Goal: Information Seeking & Learning: Check status

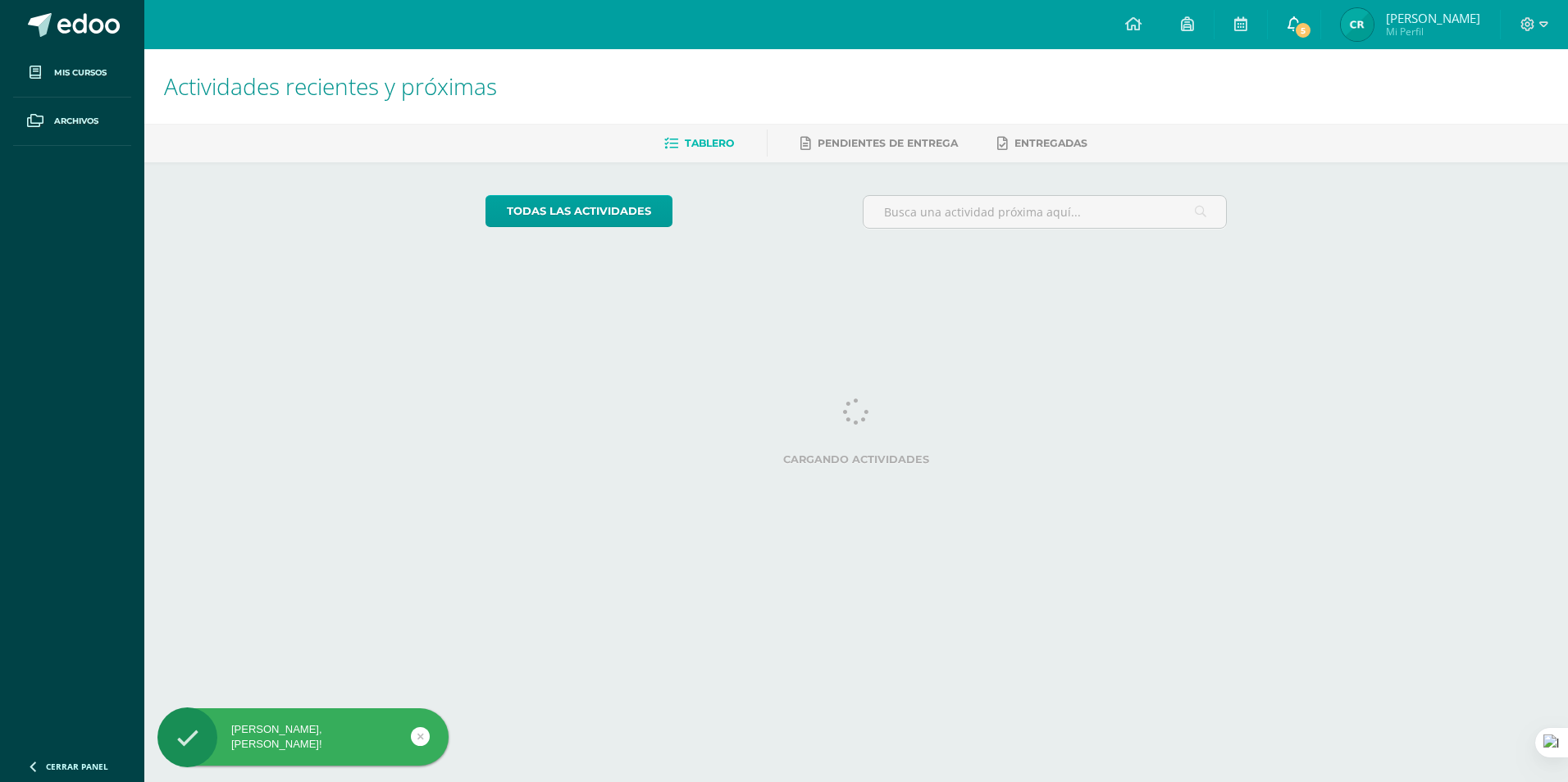
click at [1301, 20] on link "5" at bounding box center [1294, 24] width 53 height 50
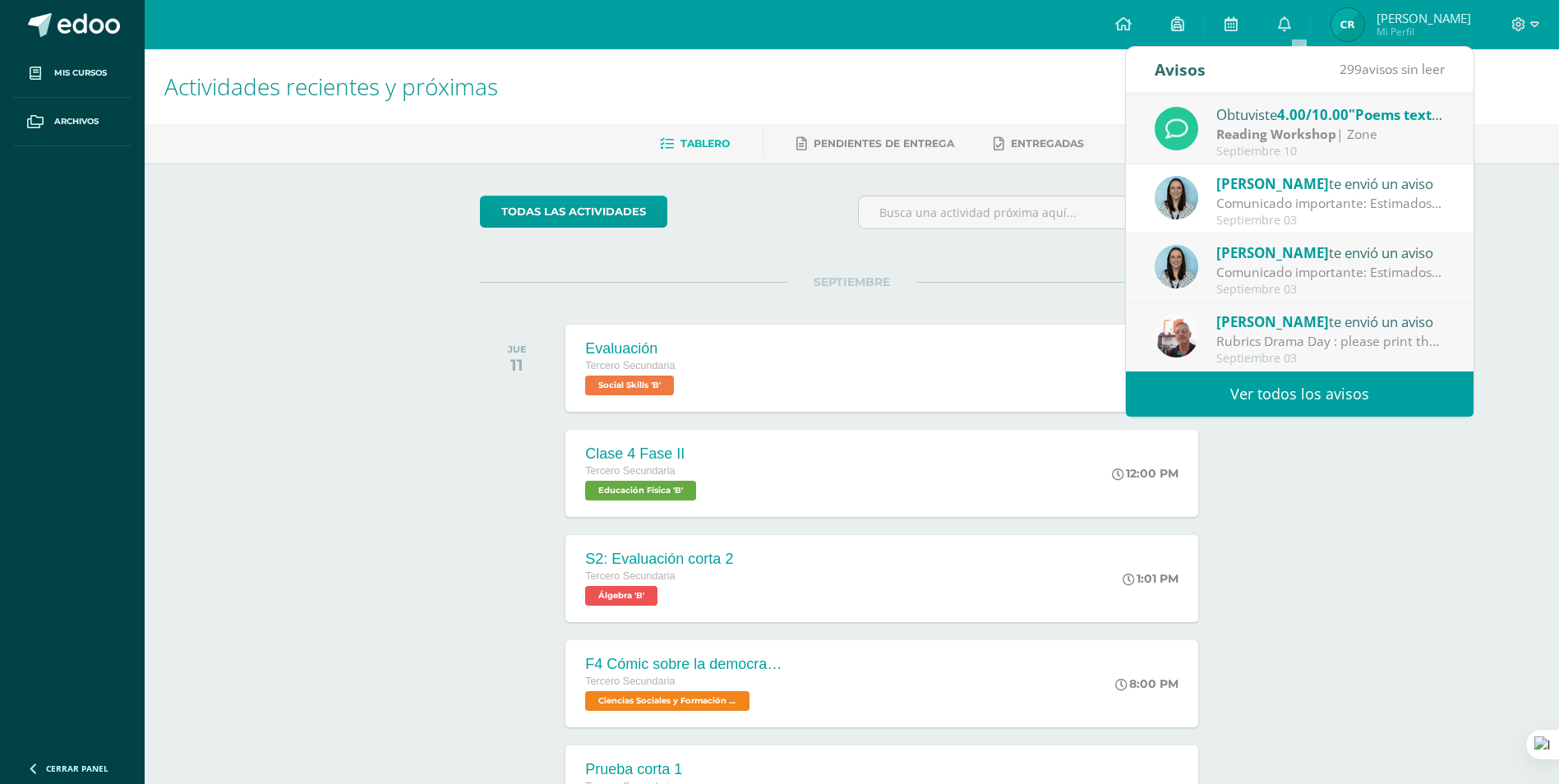
click at [1037, 171] on div "todas las Actividades No tienes actividades Échale un vistazo a los demás perío…" at bounding box center [851, 601] width 809 height 878
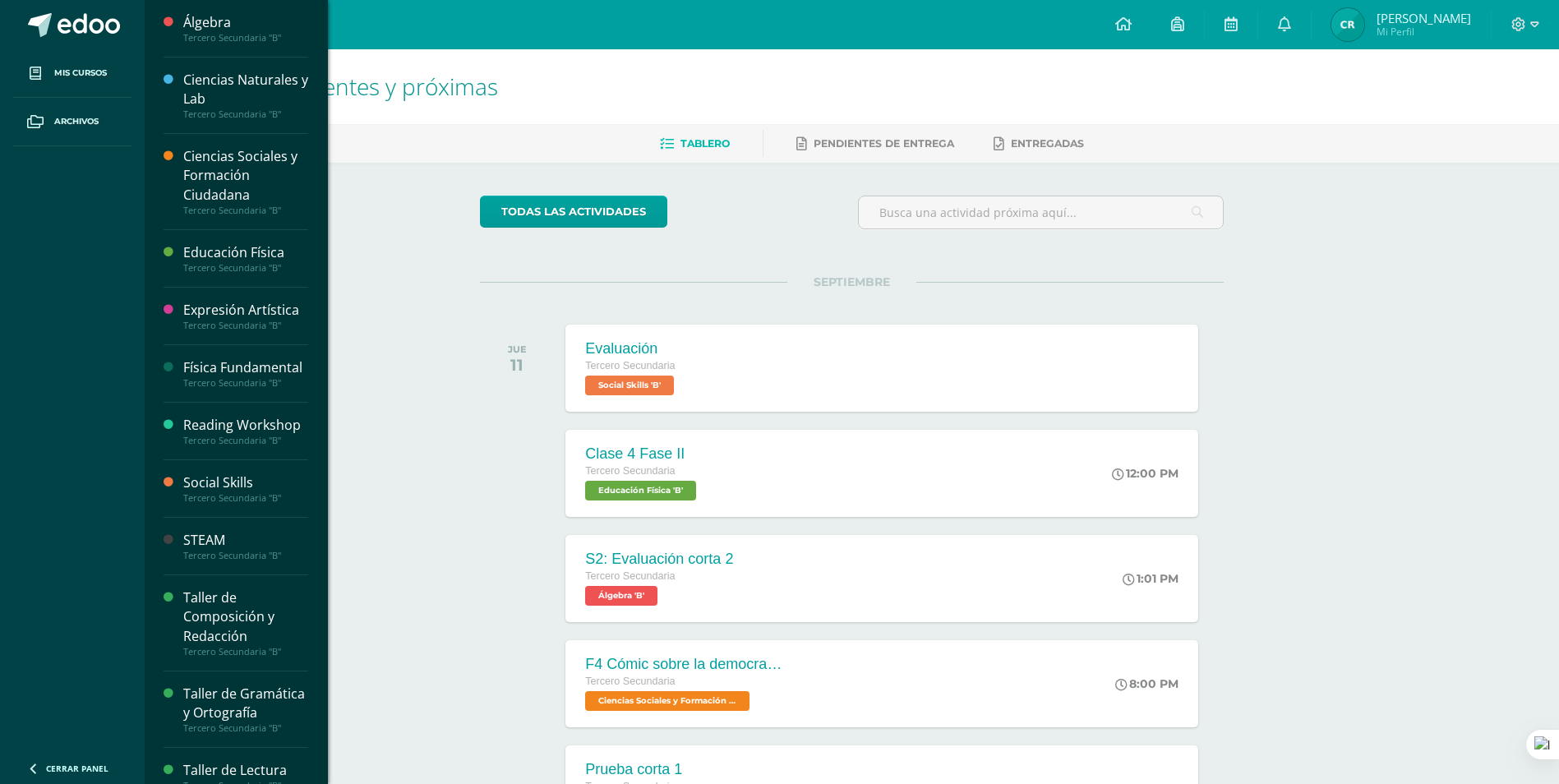
click at [204, 547] on div "STEAM Tercero Secundaria "B"" at bounding box center [236, 546] width 145 height 57
click at [204, 561] on div "Tercero Secundaria "B"" at bounding box center [246, 556] width 125 height 12
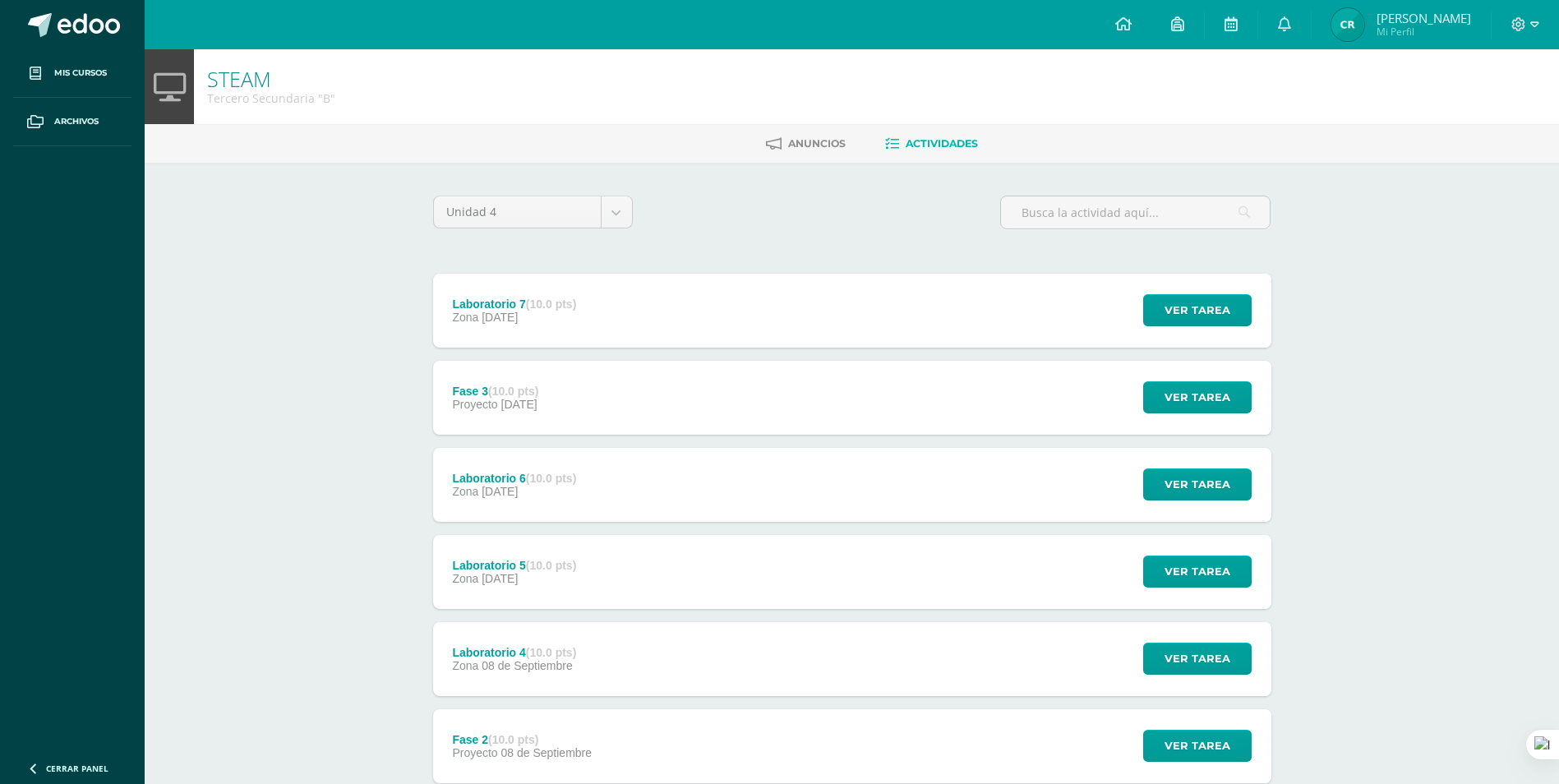
click at [1412, 9] on span "Carlos Andrés Mi Perfil" at bounding box center [1402, 24] width 146 height 33
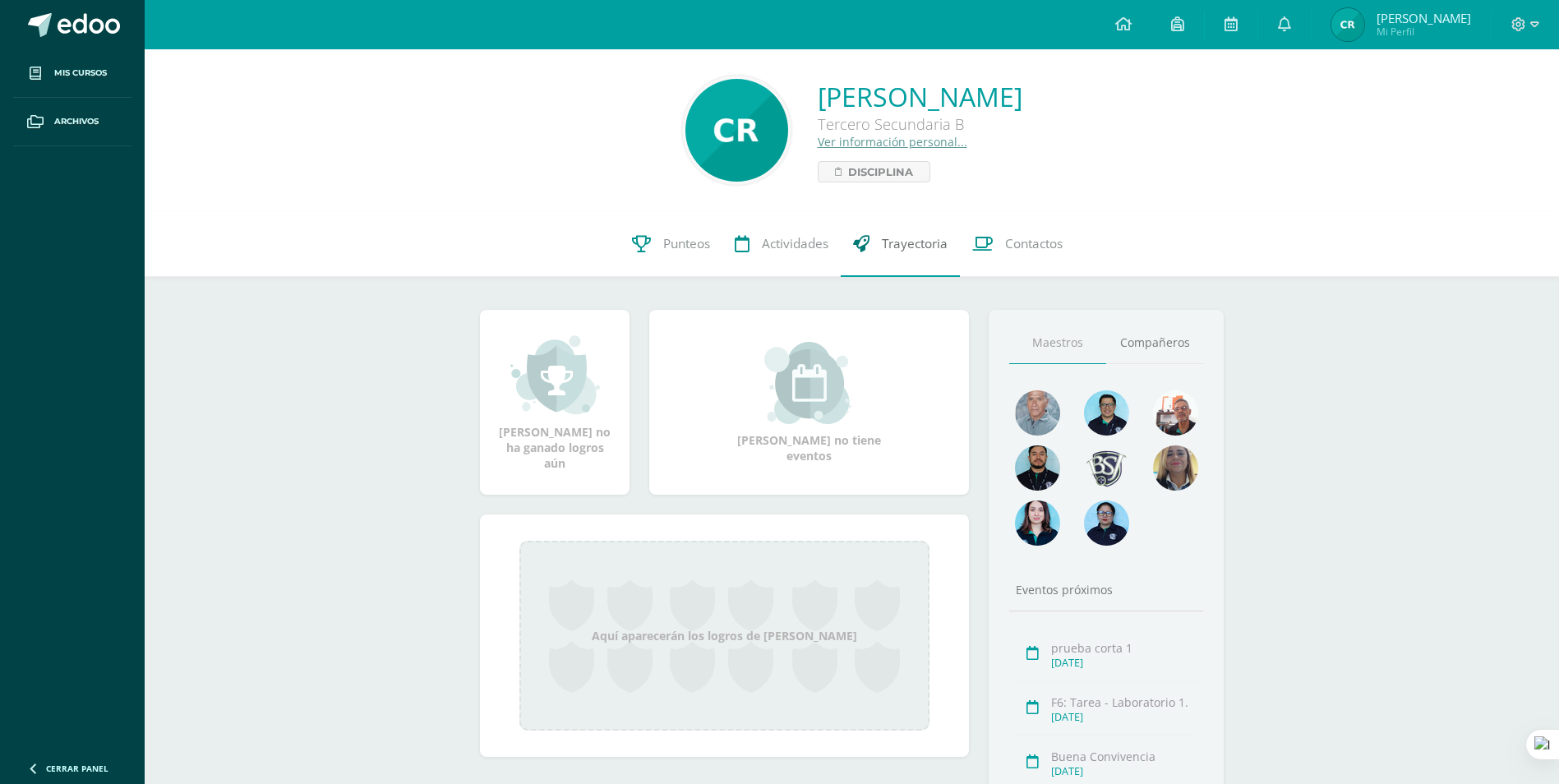
click at [912, 234] on link "Trayectoria" at bounding box center [900, 244] width 119 height 66
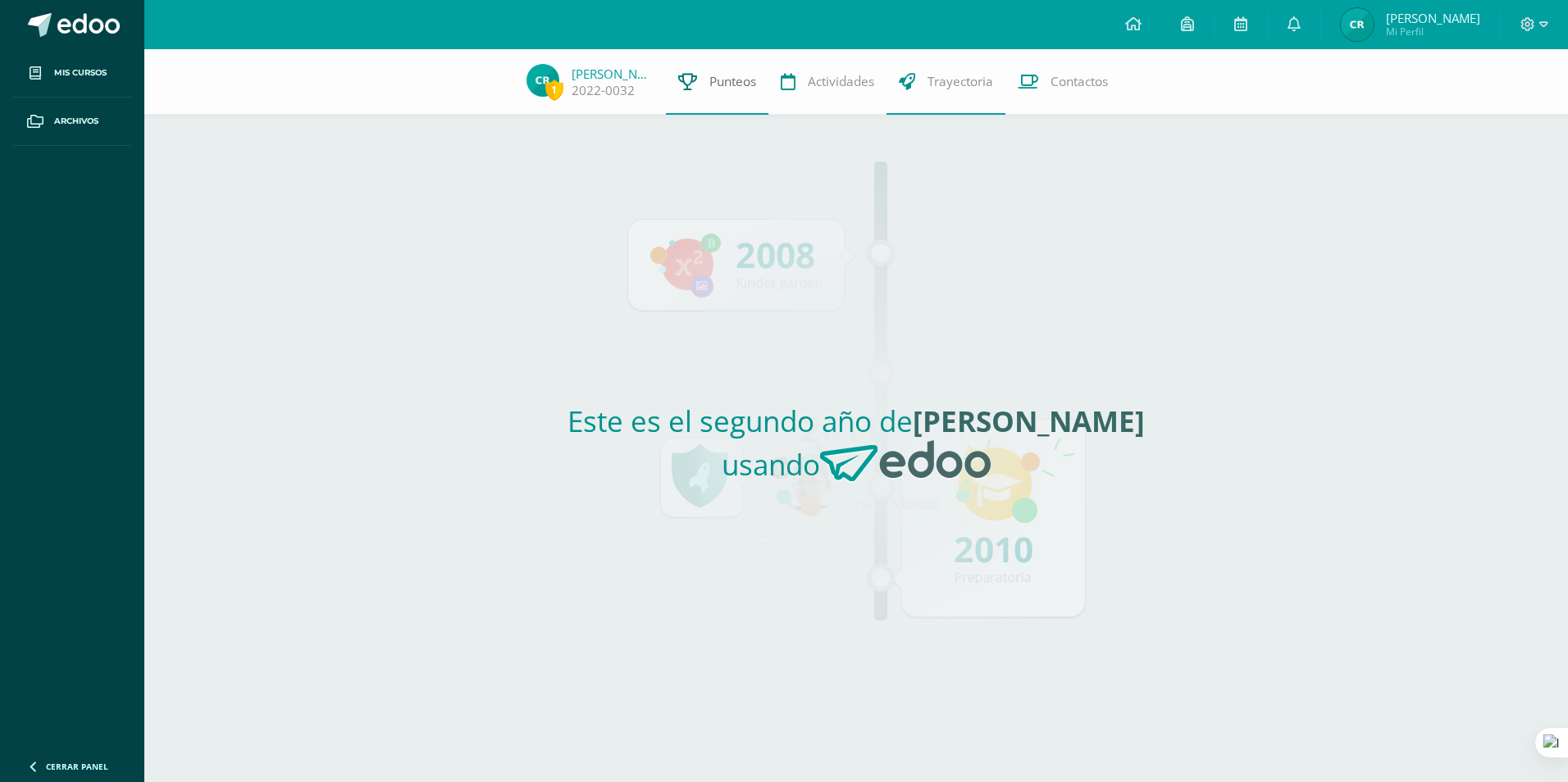
click at [693, 69] on link "Punteos" at bounding box center [717, 82] width 102 height 65
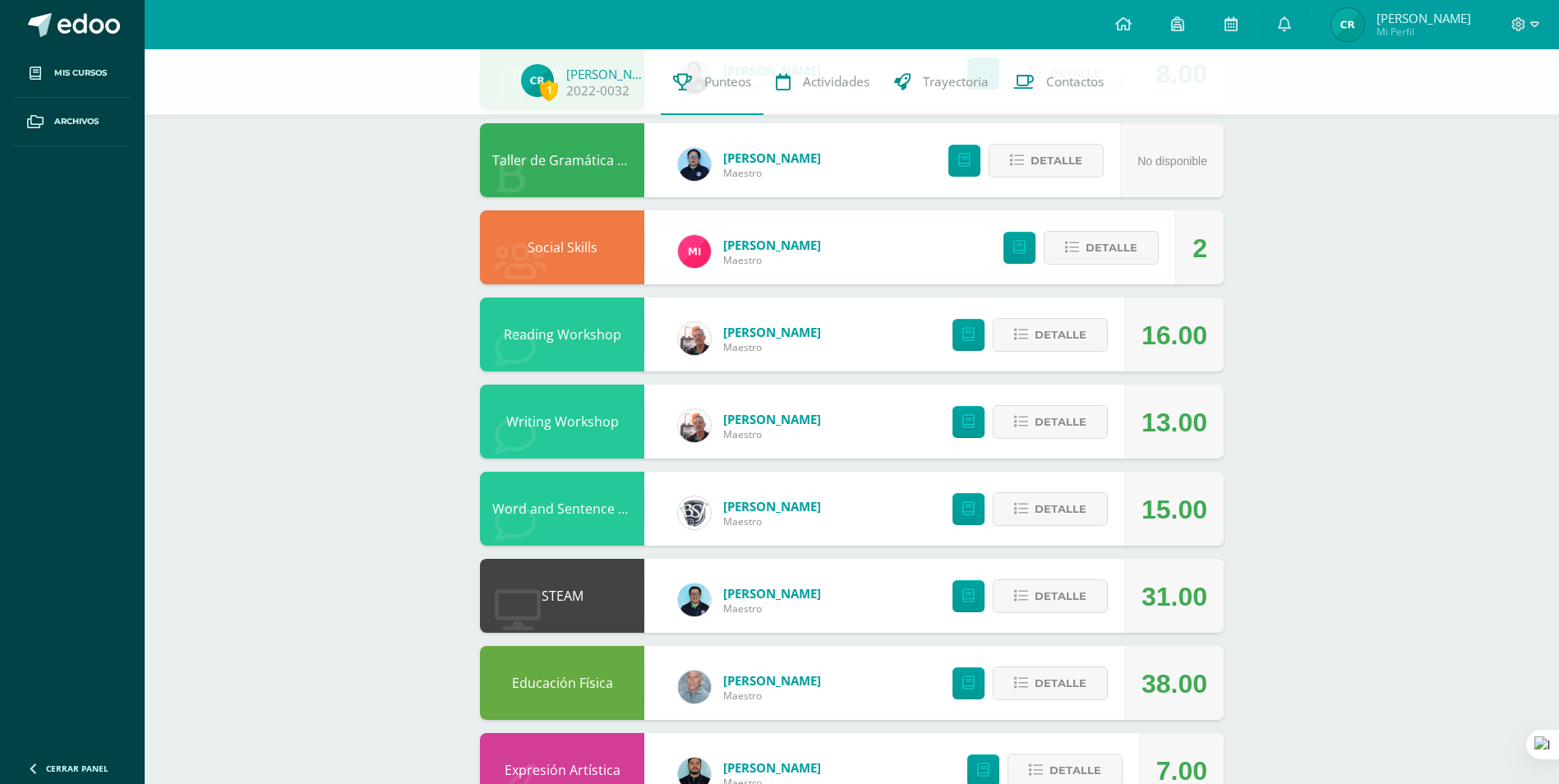
scroll to position [800, 0]
